Goal: Information Seeking & Learning: Learn about a topic

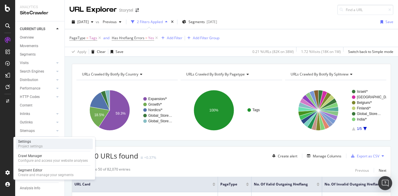
click at [39, 145] on div "Project settings" at bounding box center [30, 146] width 25 height 5
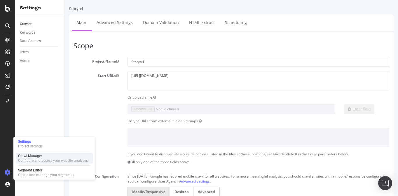
click at [37, 159] on div "Configure and access your website analyses" at bounding box center [53, 160] width 70 height 5
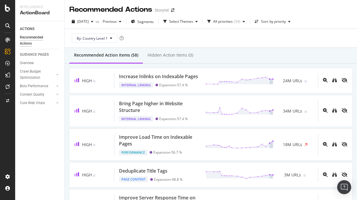
scroll to position [86, 0]
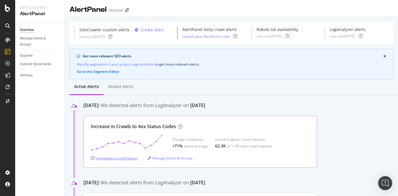
click at [131, 159] on div "Investigate in LogAnalyzer" at bounding box center [114, 157] width 47 height 5
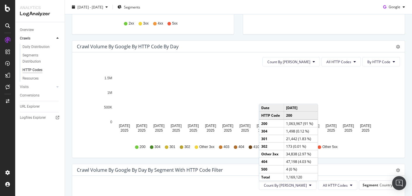
scroll to position [209, 0]
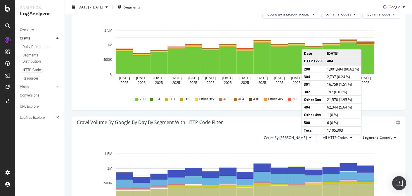
click at [367, 44] on rect "A chart." at bounding box center [366, 43] width 18 height 2
